Goal: Find specific page/section: Find specific page/section

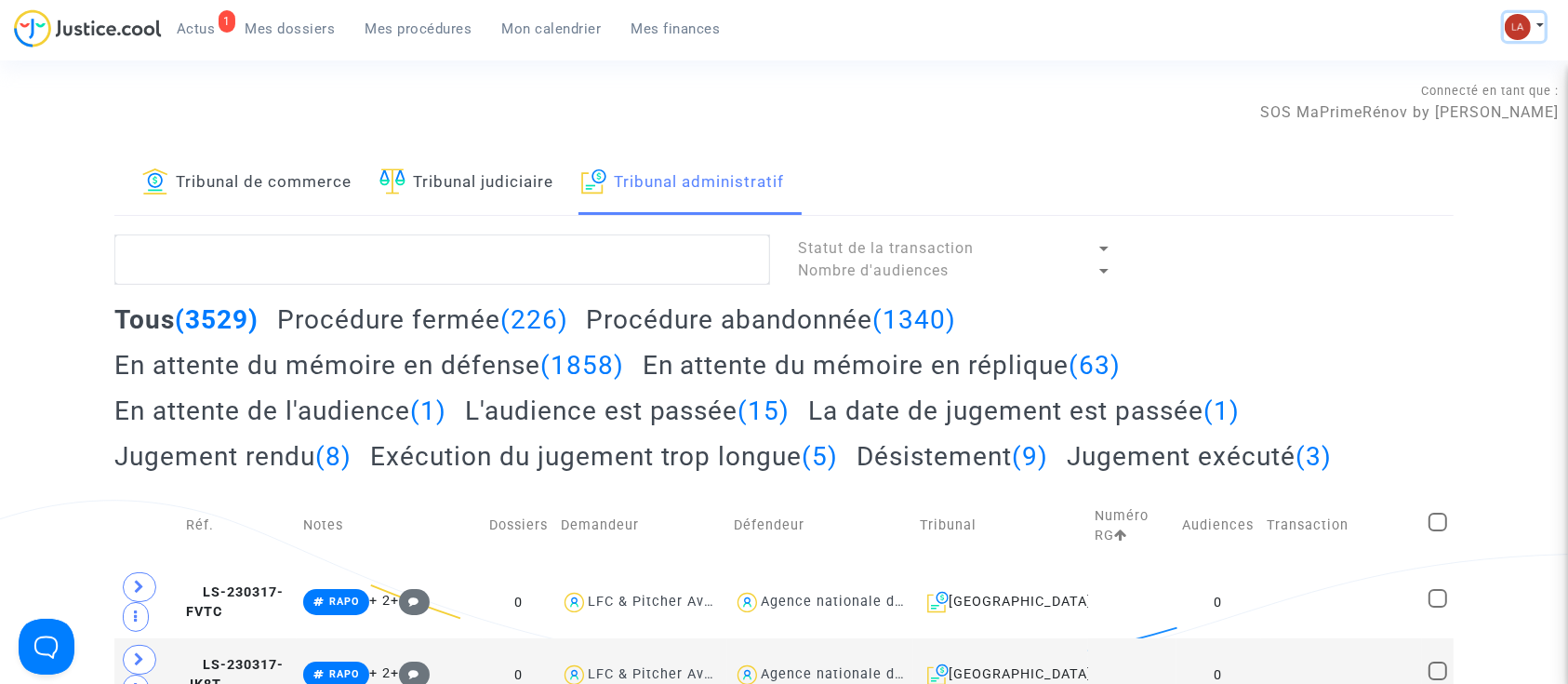
click at [1515, 19] on img at bounding box center [1518, 27] width 26 height 26
click at [1416, 104] on link "Changer de compte" at bounding box center [1449, 96] width 188 height 30
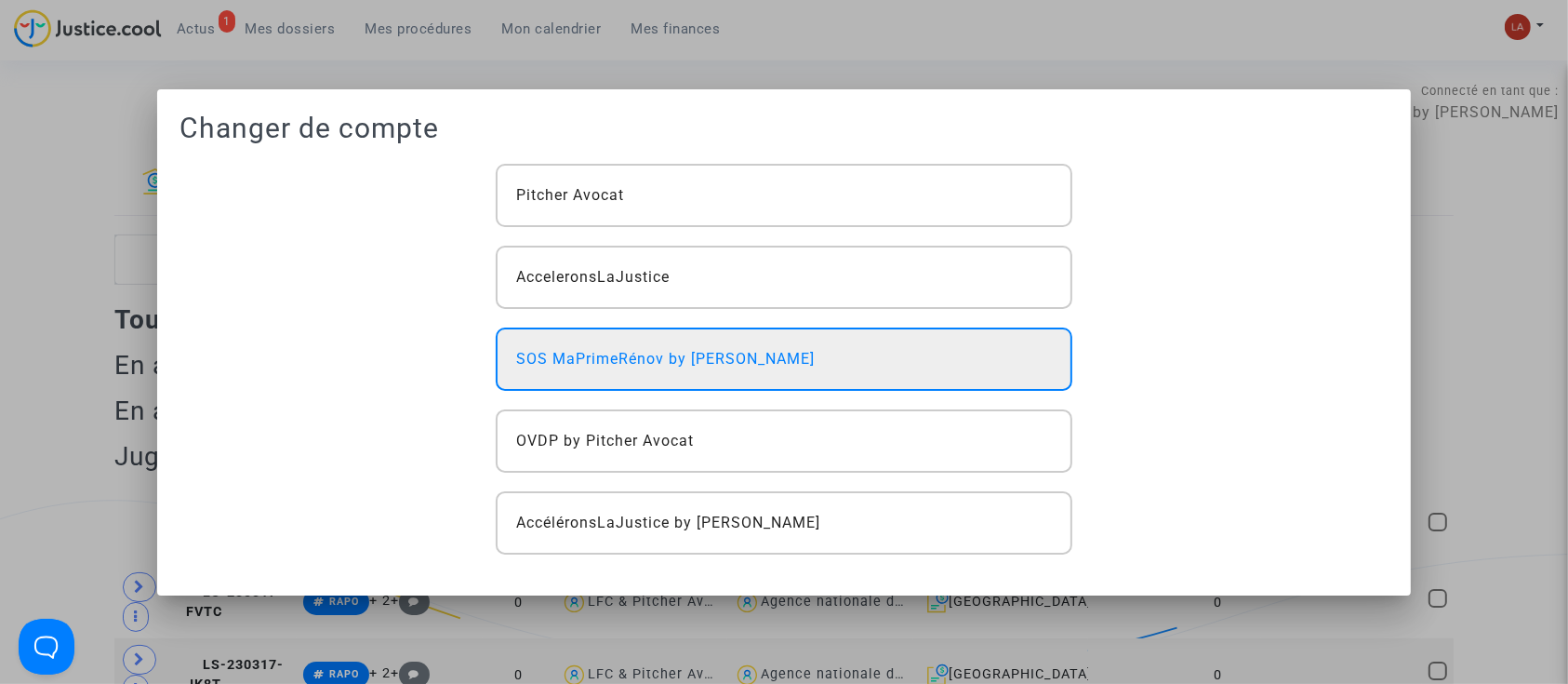
click at [761, 365] on span "SOS MaPrimeRénov by [PERSON_NAME]" at bounding box center [666, 359] width 299 height 22
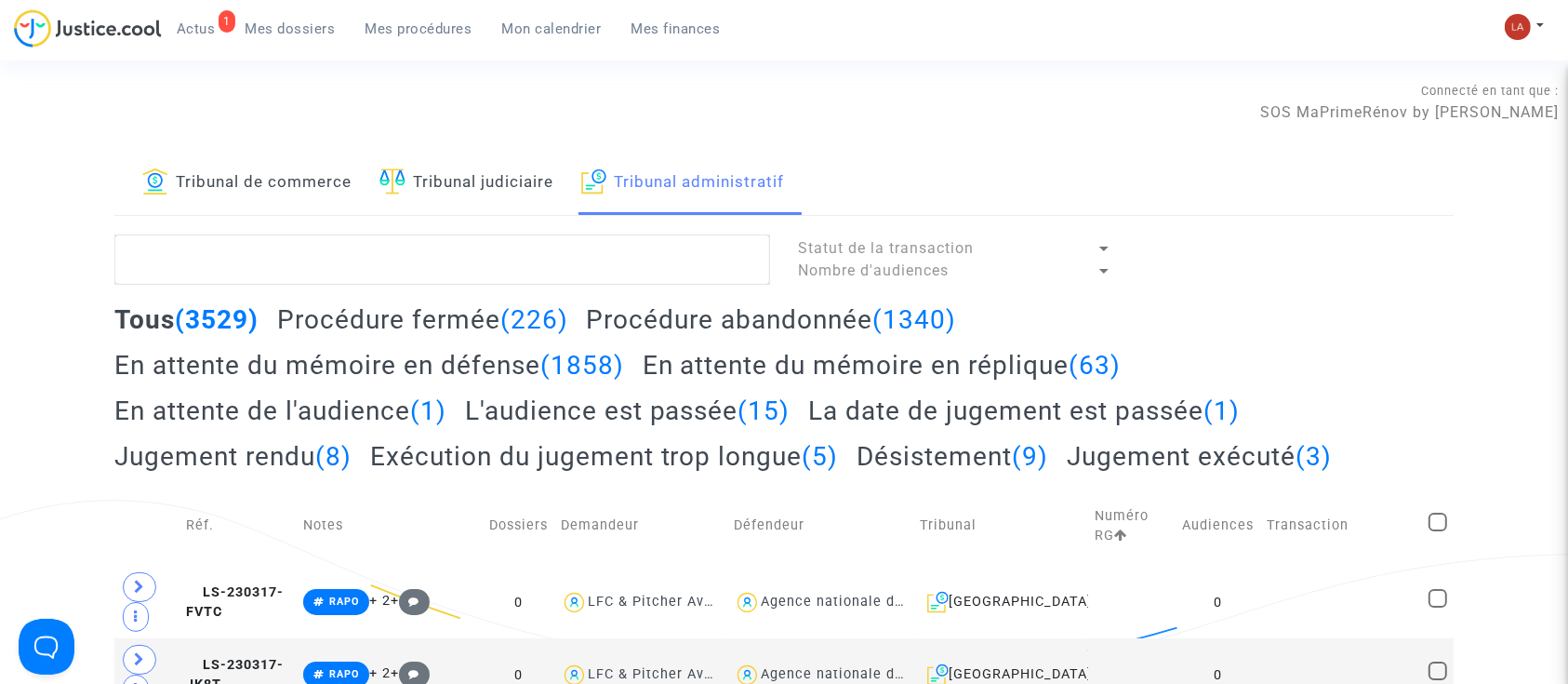
click at [261, 32] on span "Mes dossiers" at bounding box center [290, 29] width 91 height 17
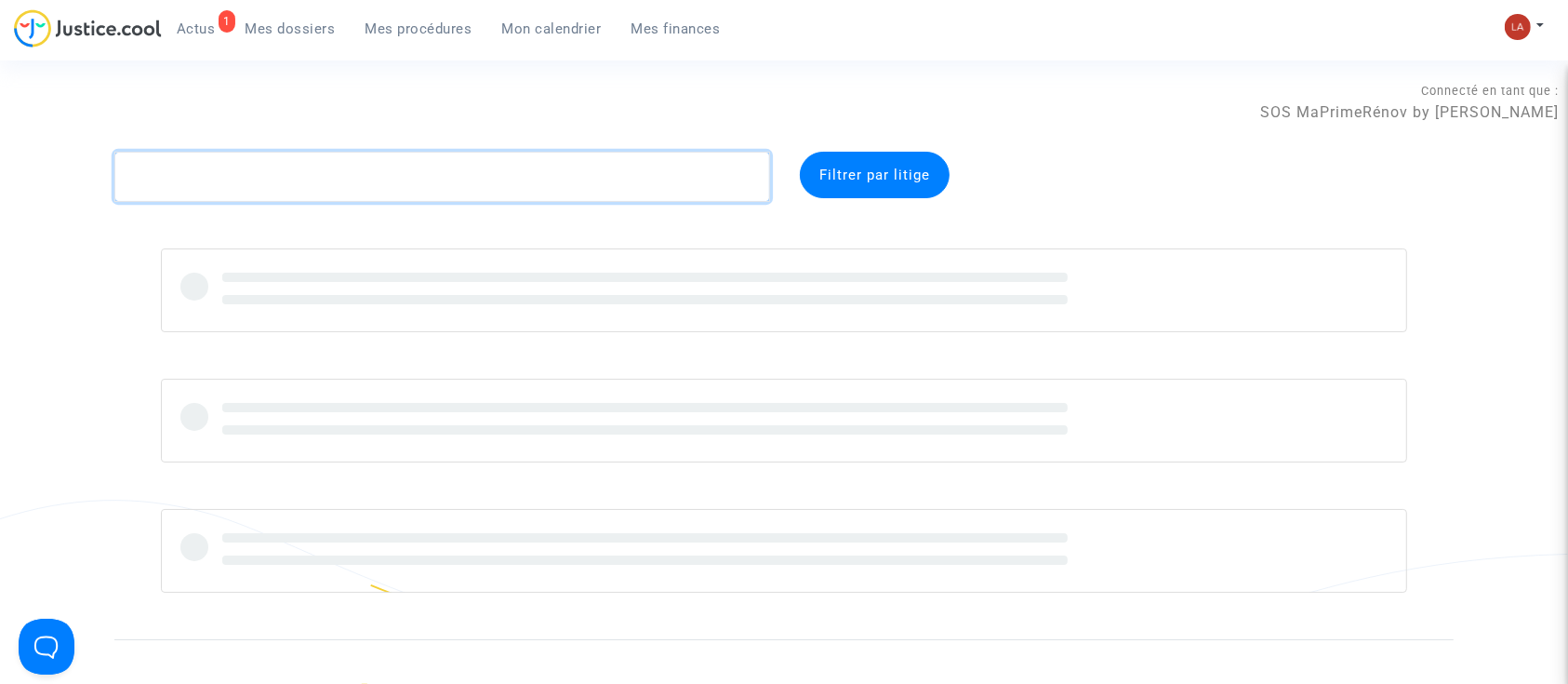
click at [245, 175] on textarea at bounding box center [442, 177] width 656 height 50
paste textarea "CFR-241202-AHYM"
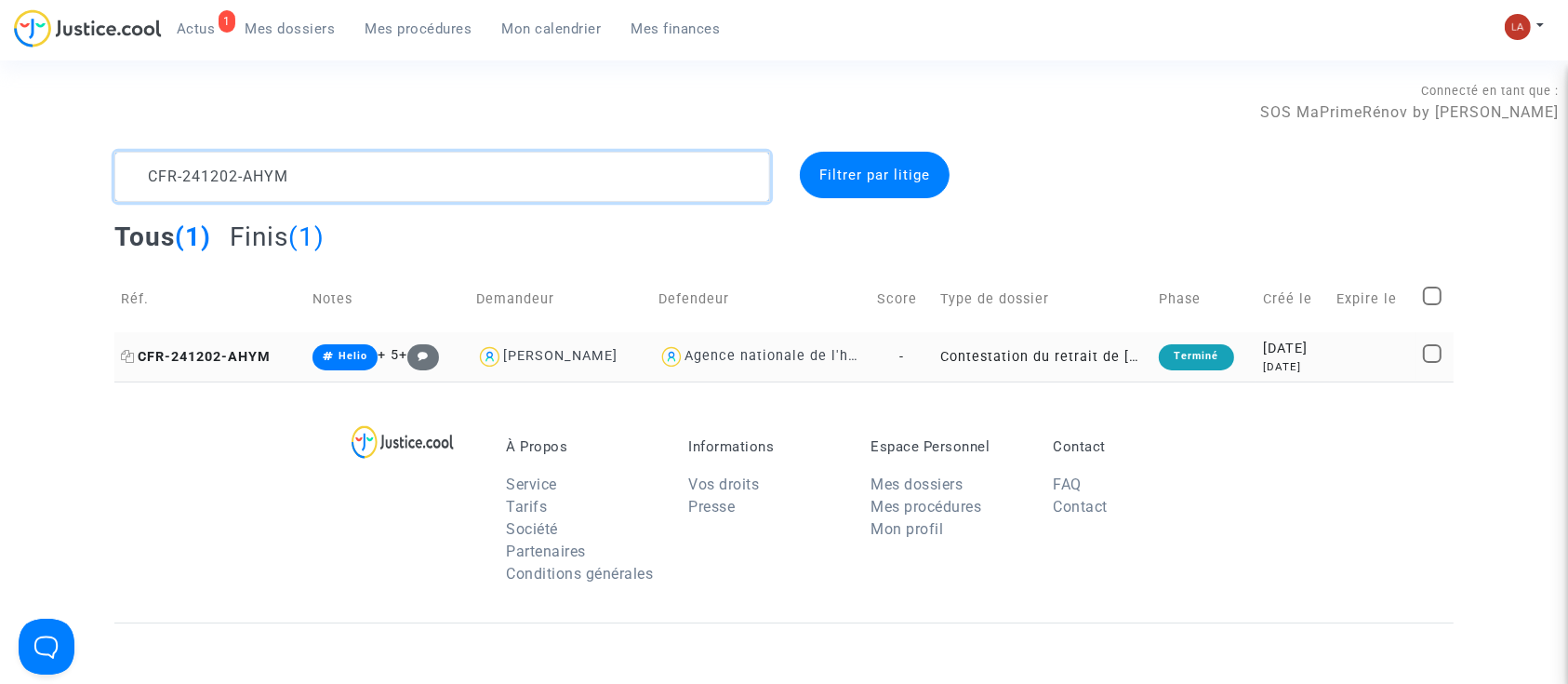
type textarea "CFR-241202-AHYM"
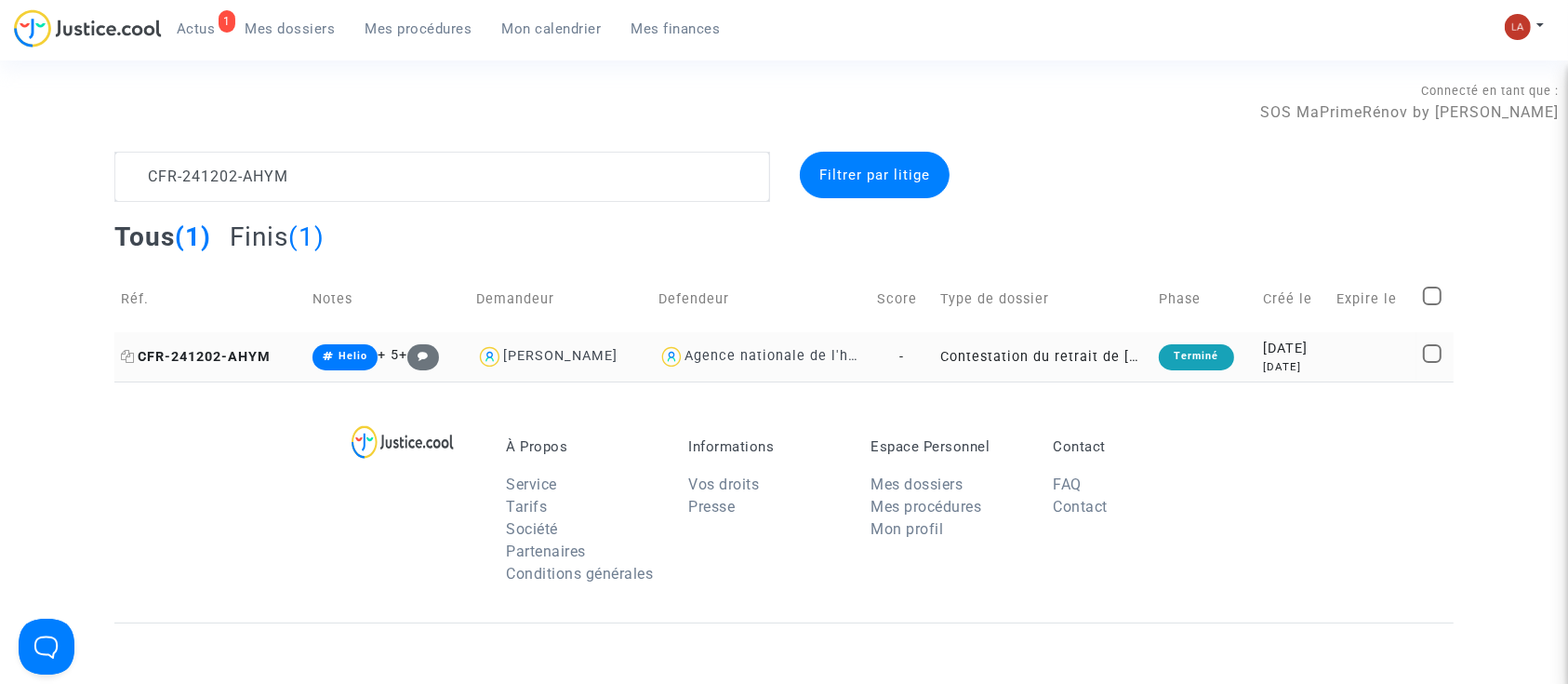
click at [263, 352] on span "CFR-241202-AHYM" at bounding box center [195, 356] width 149 height 16
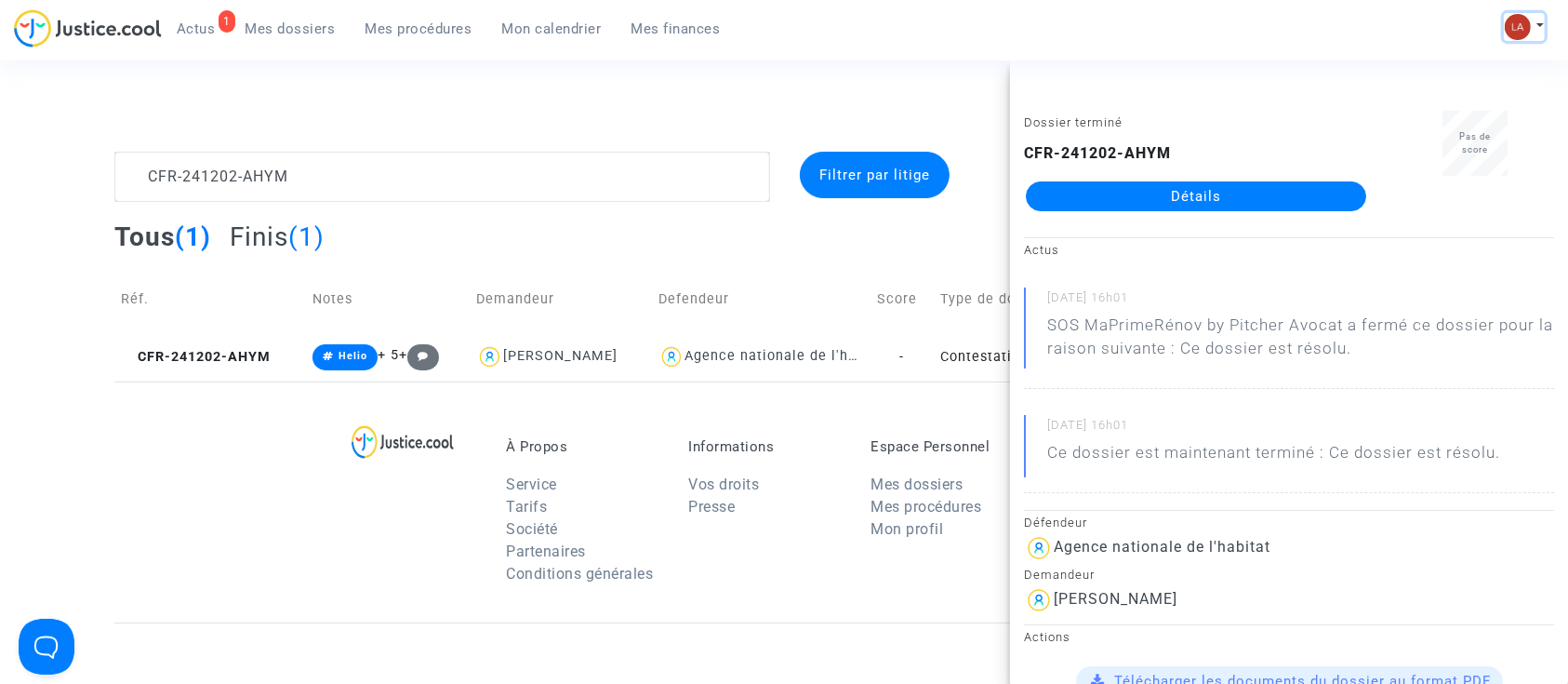
click at [1524, 28] on img at bounding box center [1518, 27] width 26 height 26
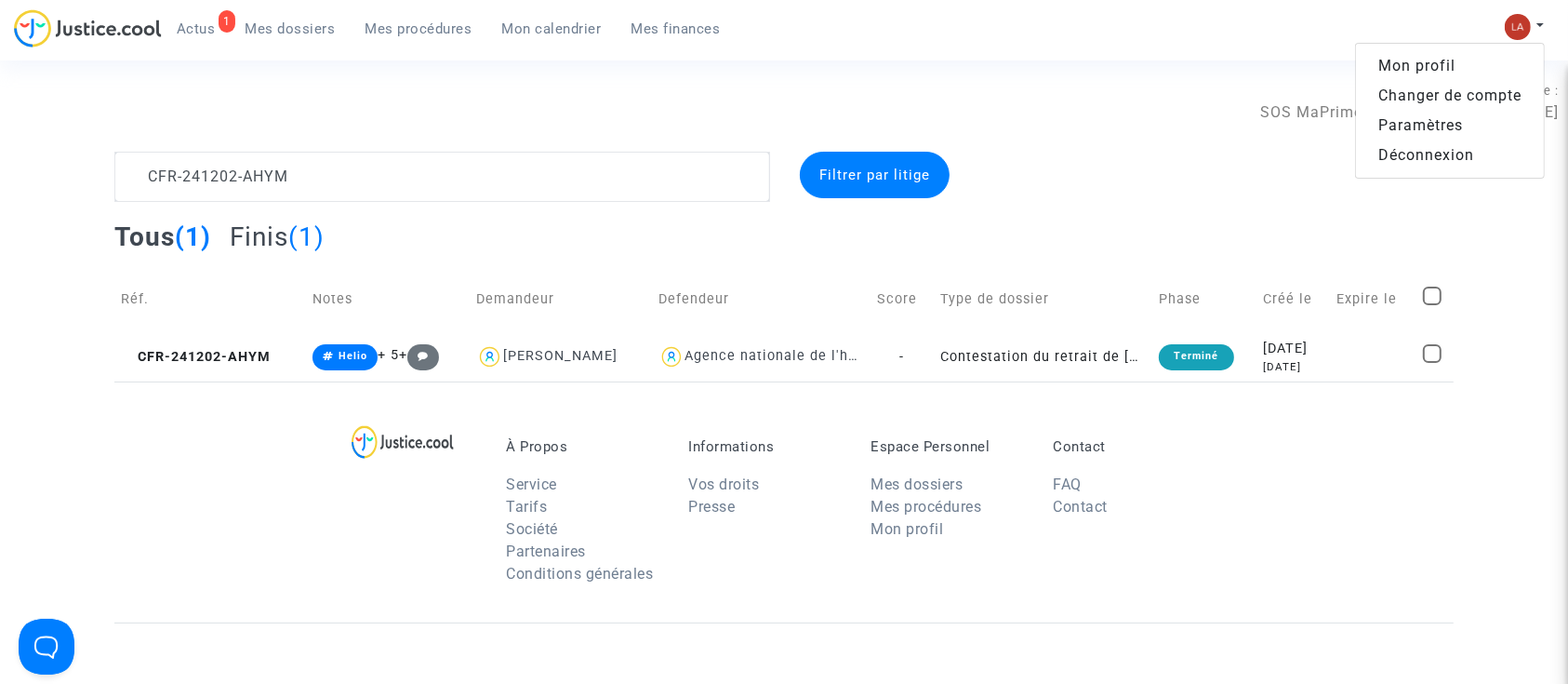
click at [1492, 86] on link "Changer de compte" at bounding box center [1449, 96] width 188 height 30
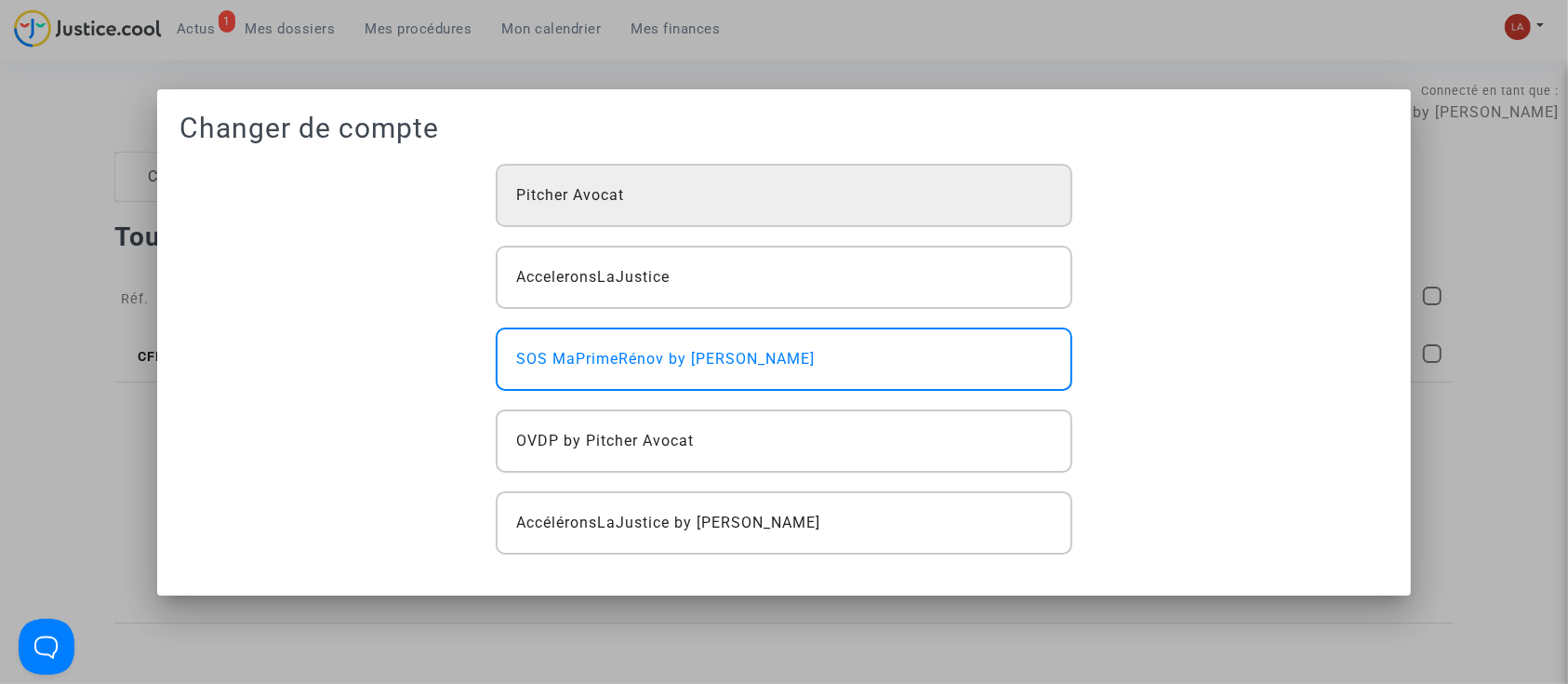
click at [918, 192] on div "Pitcher Avocat" at bounding box center [784, 195] width 576 height 64
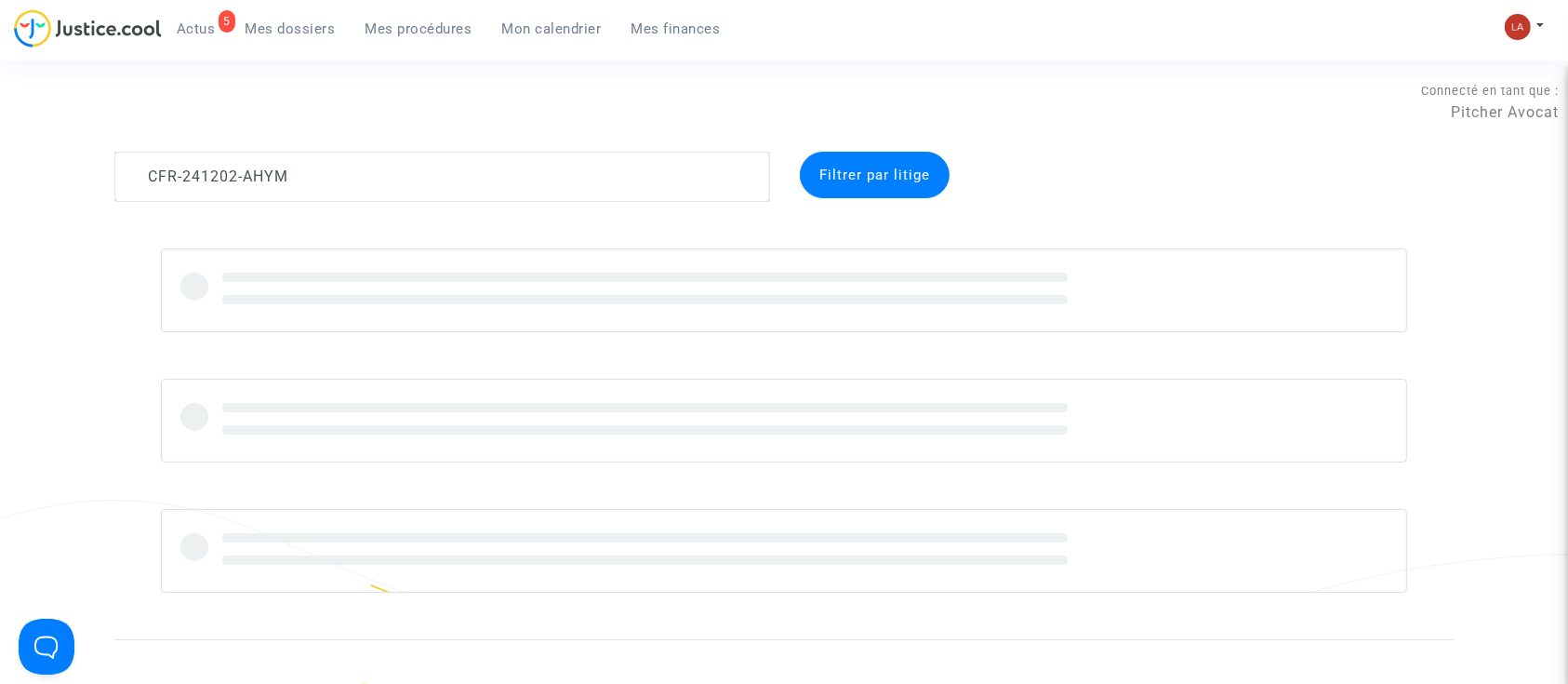
click at [437, 11] on ul "5 Actus Mes dossiers Mes procédures Mon calendrier Mes finances" at bounding box center [448, 26] width 573 height 34
click at [429, 27] on span "Mes procédures" at bounding box center [418, 29] width 107 height 17
